Goal: Information Seeking & Learning: Find specific fact

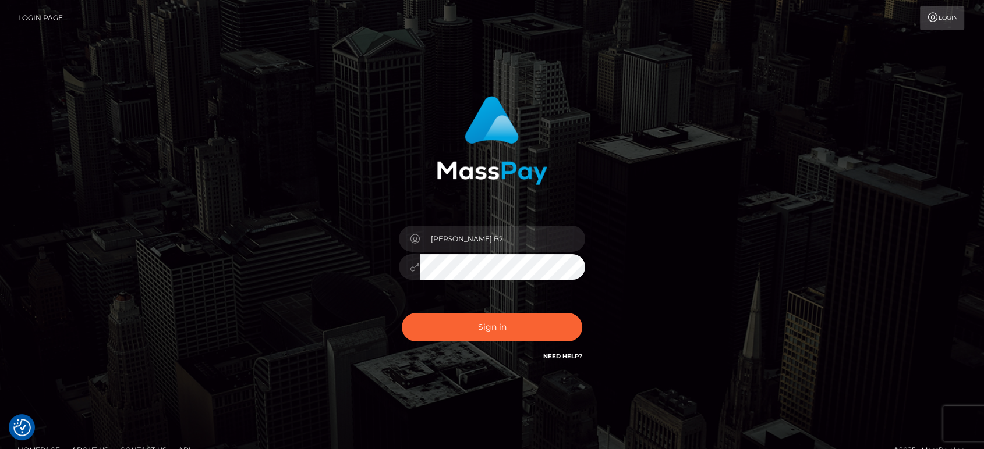
click at [402, 313] on button "Sign in" at bounding box center [492, 327] width 180 height 29
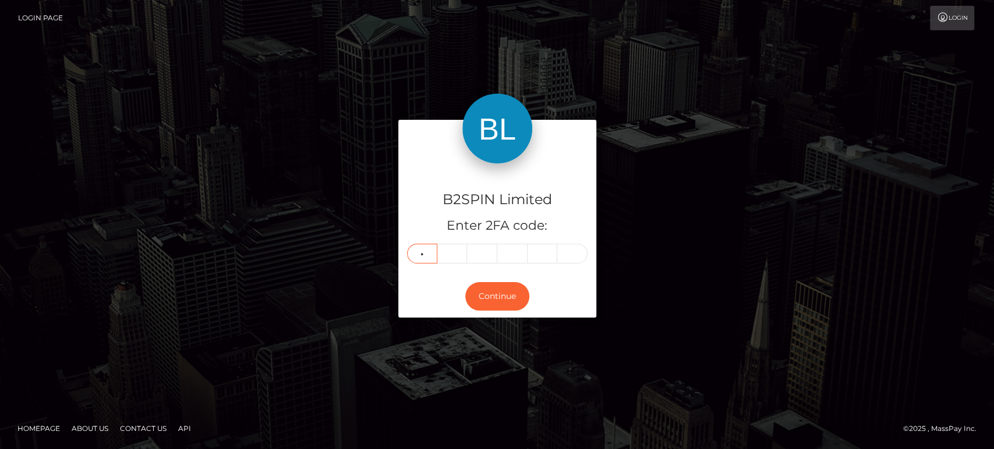
type input "7"
type input "5"
type input "2"
type input "0"
type input "9"
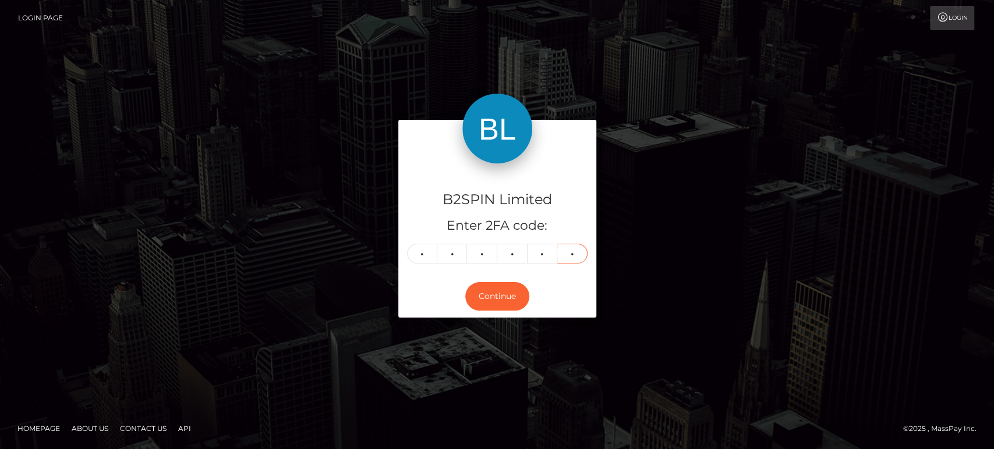
type input "7"
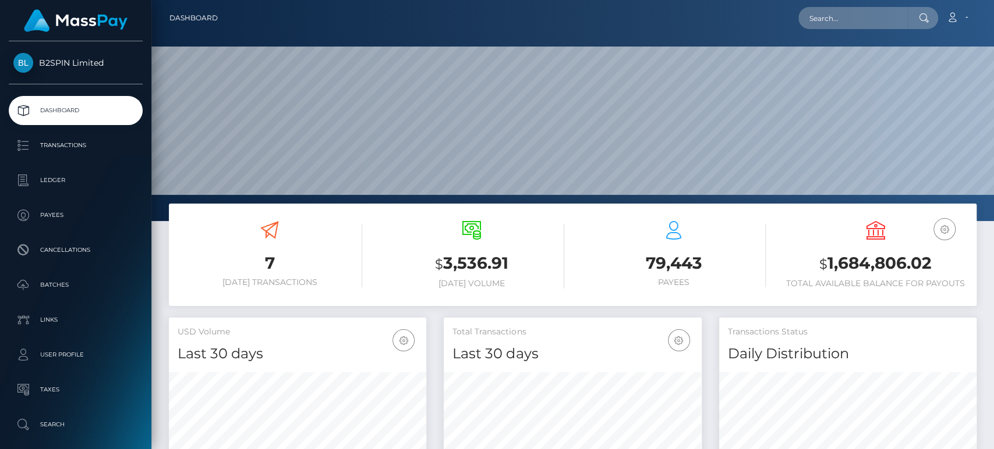
scroll to position [206, 257]
click at [859, 265] on h3 "$ 1,684,806.02" at bounding box center [875, 264] width 185 height 24
copy h3 "1,684,806.02"
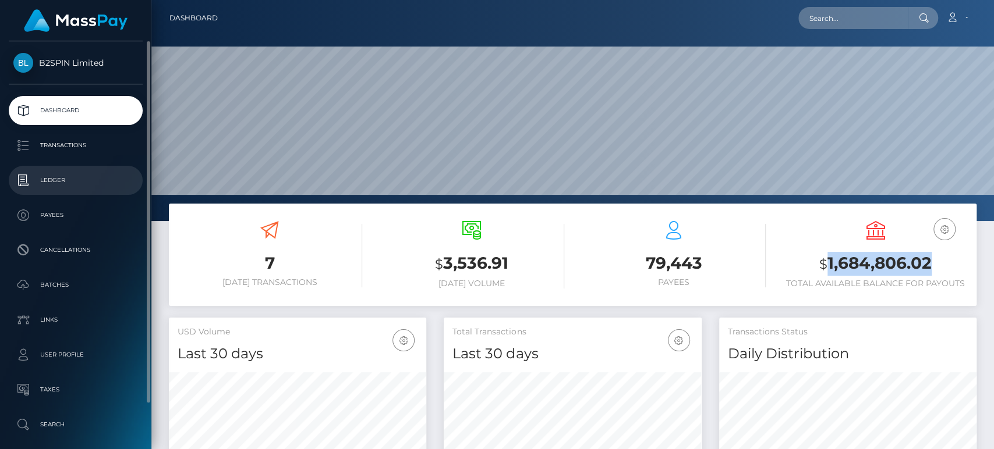
click at [93, 170] on link "Ledger" at bounding box center [76, 180] width 134 height 29
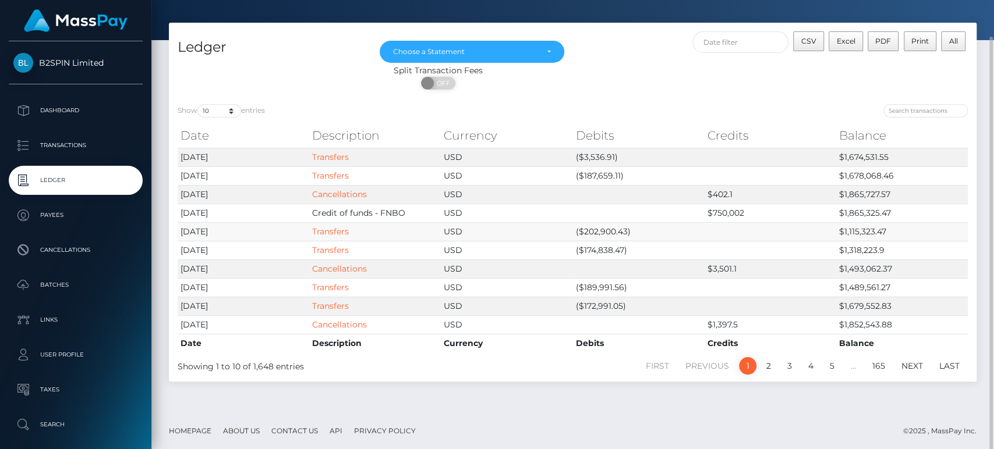
scroll to position [39, 0]
click at [596, 247] on td "($174,838.47)" at bounding box center [638, 249] width 132 height 19
copy td "174,838.47"
click at [598, 238] on td "($202,900.43)" at bounding box center [638, 231] width 132 height 19
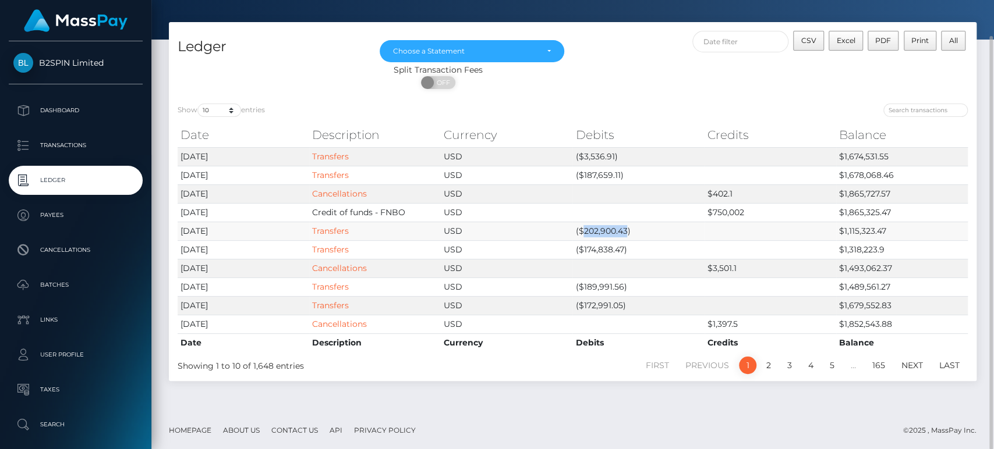
click at [598, 238] on td "($202,900.43)" at bounding box center [638, 231] width 132 height 19
copy td "202,900.43"
click at [603, 171] on td "($187,659.11)" at bounding box center [638, 175] width 132 height 19
copy td "187,659.11"
